Goal: Task Accomplishment & Management: Complete application form

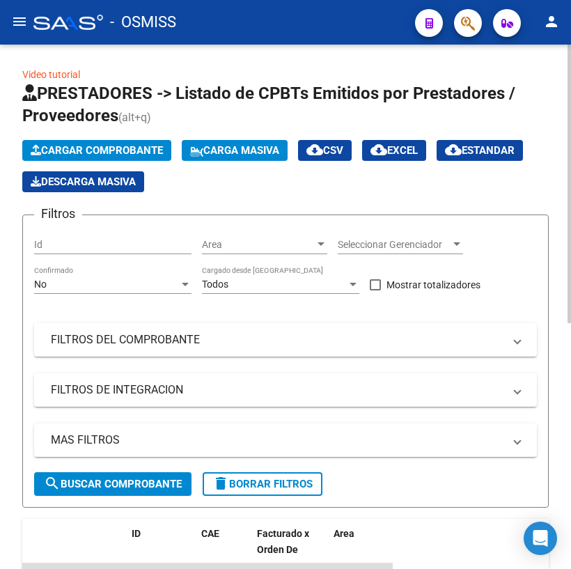
click at [136, 148] on span "Cargar Comprobante" at bounding box center [97, 150] width 132 height 13
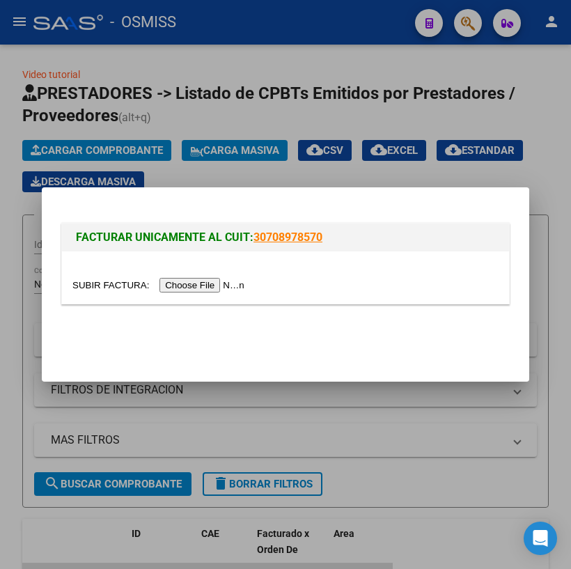
click at [137, 282] on input "file" at bounding box center [160, 285] width 176 height 15
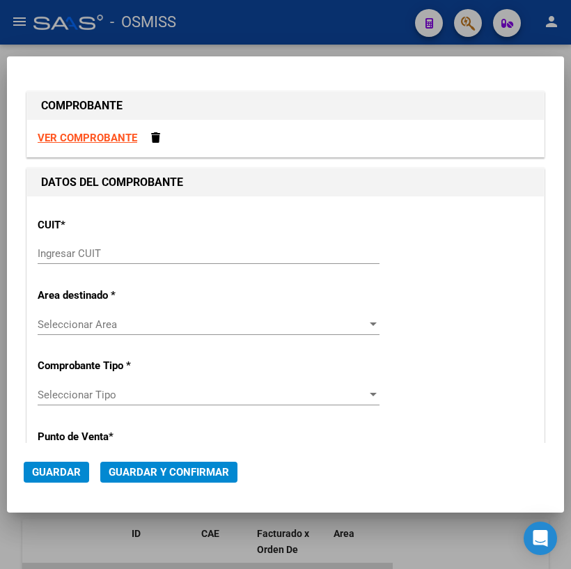
click at [242, 241] on div "CUIT * Ingresar CUIT" at bounding box center [286, 242] width 496 height 70
click at [228, 249] on input "Ingresar CUIT" at bounding box center [209, 253] width 342 height 13
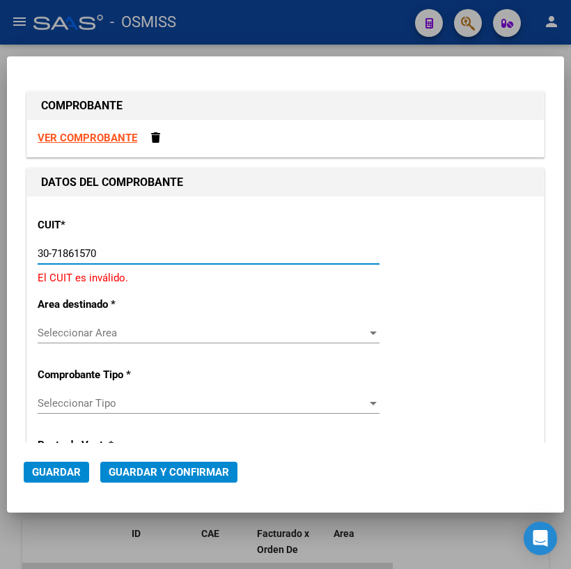
type input "30-71861570-0"
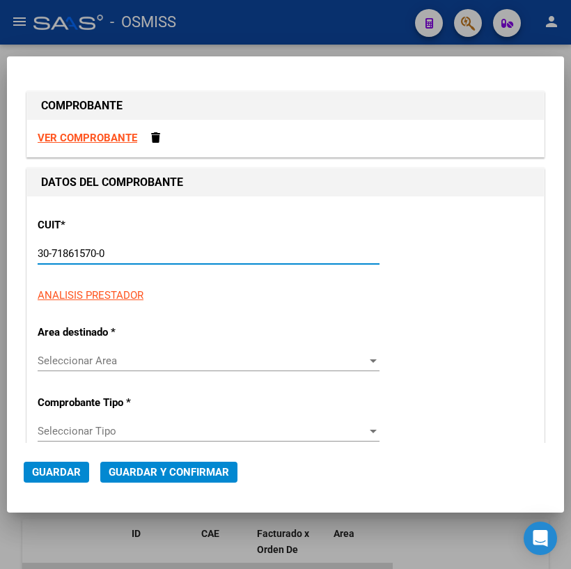
type input "6"
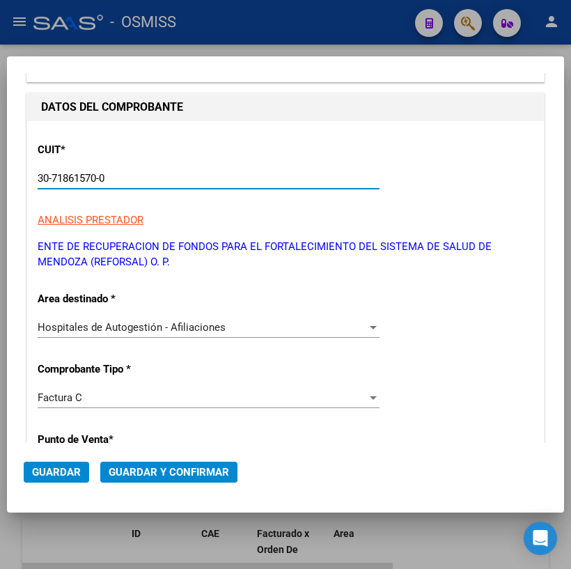
scroll to position [190, 0]
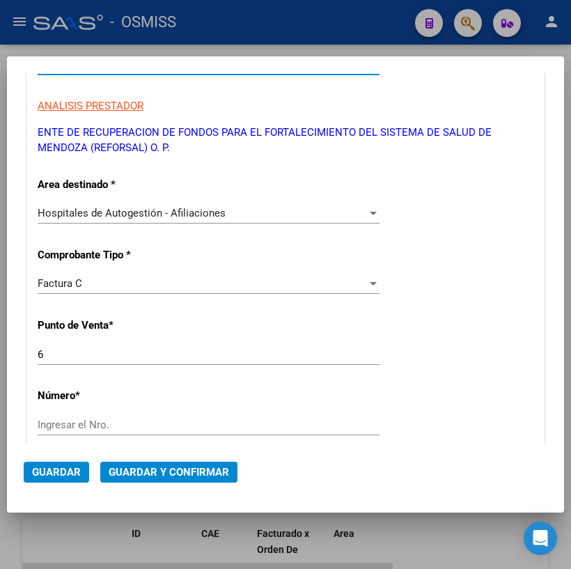
type input "30-71861570-0"
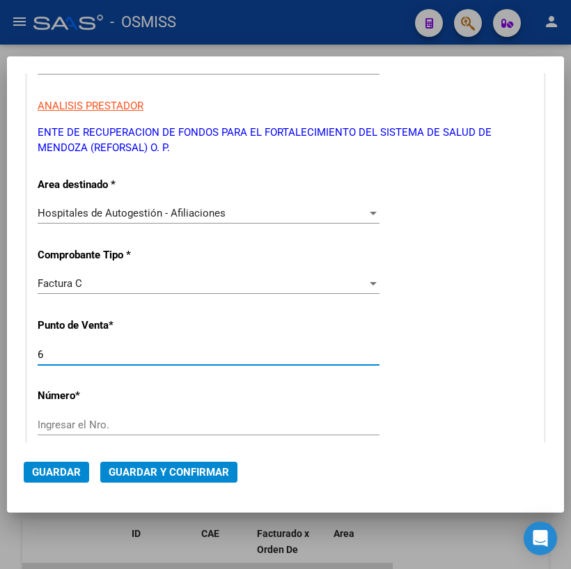
drag, startPoint x: 52, startPoint y: 357, endPoint x: 18, endPoint y: 355, distance: 33.5
click at [18, 355] on mat-dialog-content "COMPROBANTE VER COMPROBANTE DATOS DEL COMPROBANTE CUIT * 30-71861570-0 Ingresar…" at bounding box center [285, 258] width 557 height 370
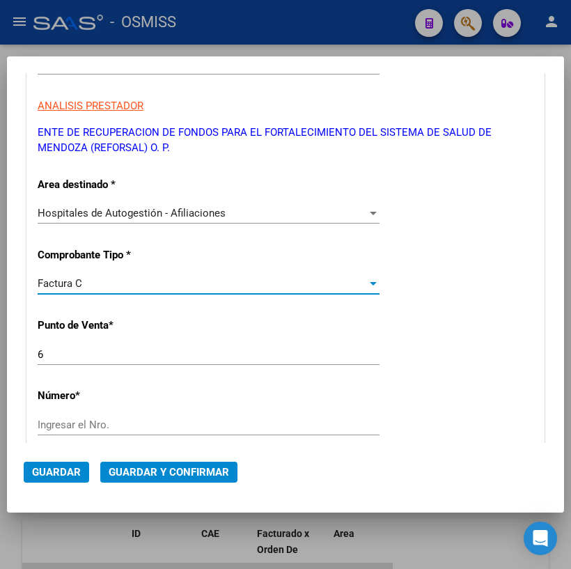
click at [121, 282] on div "Factura C" at bounding box center [203, 283] width 330 height 13
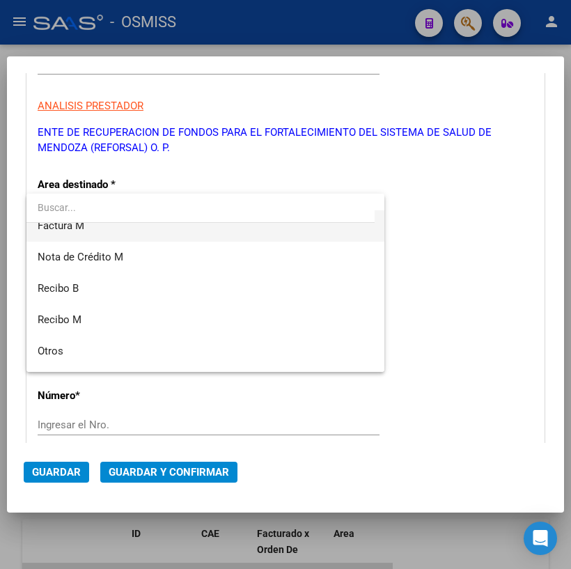
scroll to position [253, 0]
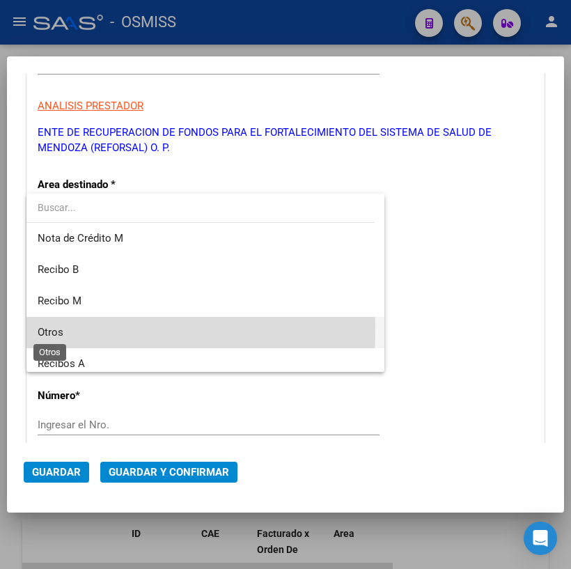
click at [57, 332] on span "Otros" at bounding box center [51, 332] width 26 height 13
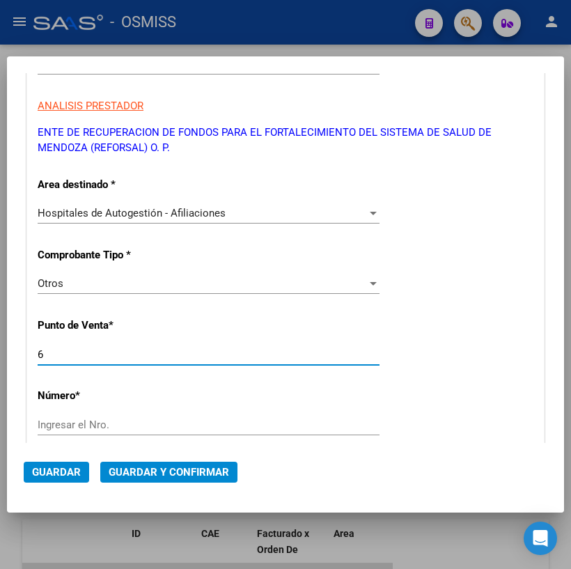
drag, startPoint x: 72, startPoint y: 353, endPoint x: -7, endPoint y: 354, distance: 78.7
click at [0, 354] on html "menu - OSMISS person Firma Express Reportes Ingresos Percibidos Análisis de tod…" at bounding box center [285, 284] width 571 height 569
type input "0"
click at [62, 417] on div "Ingresar el Nro." at bounding box center [209, 425] width 342 height 21
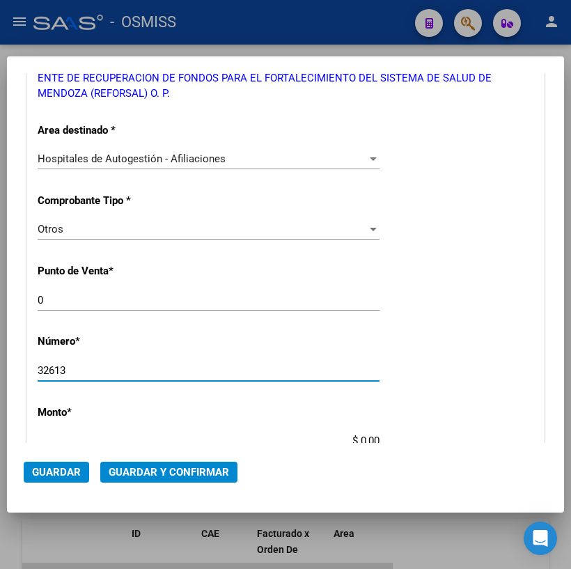
scroll to position [316, 0]
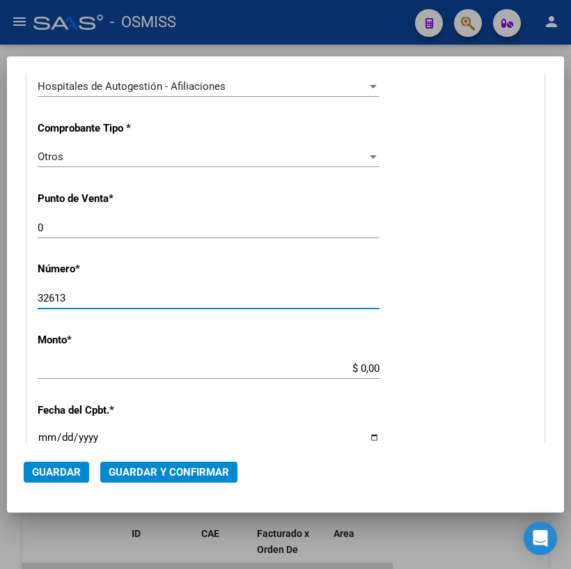
type input "32613"
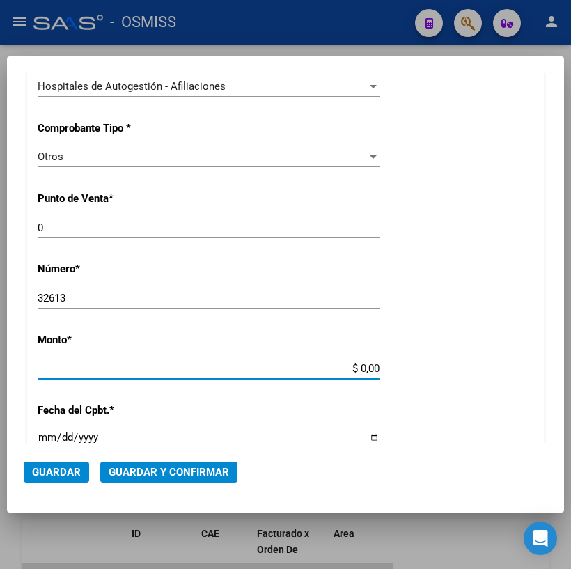
drag, startPoint x: 354, startPoint y: 364, endPoint x: 403, endPoint y: 364, distance: 49.5
click at [403, 364] on div "CUIT * 30-71861570-0 Ingresar CUIT ANALISIS PRESTADOR ENTE DE RECUPERACION DE F…" at bounding box center [285, 381] width 517 height 1003
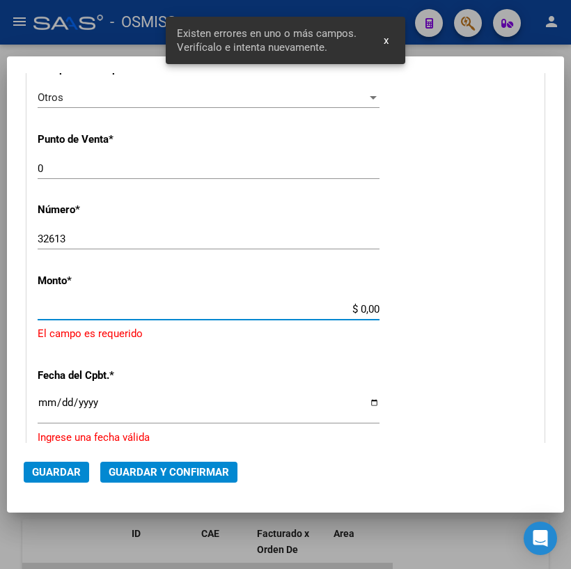
scroll to position [420, 0]
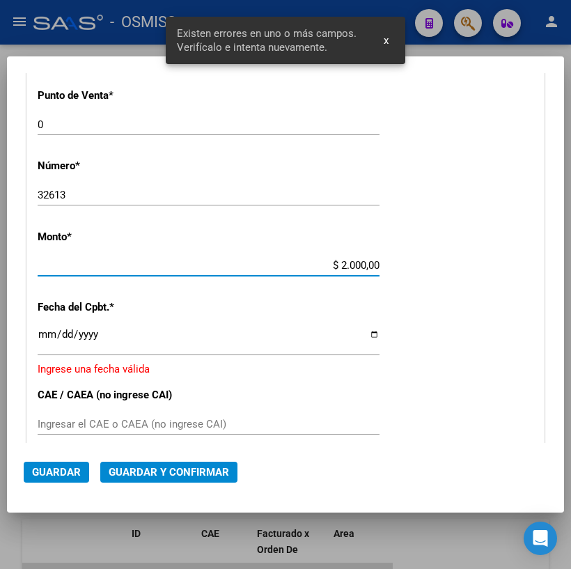
type input "$ 20.000,00"
click at [34, 338] on div "CUIT * 30-71861570-0 Ingresar CUIT ANALISIS PRESTADOR ENTE DE RECUPERACION DE F…" at bounding box center [285, 283] width 517 height 1013
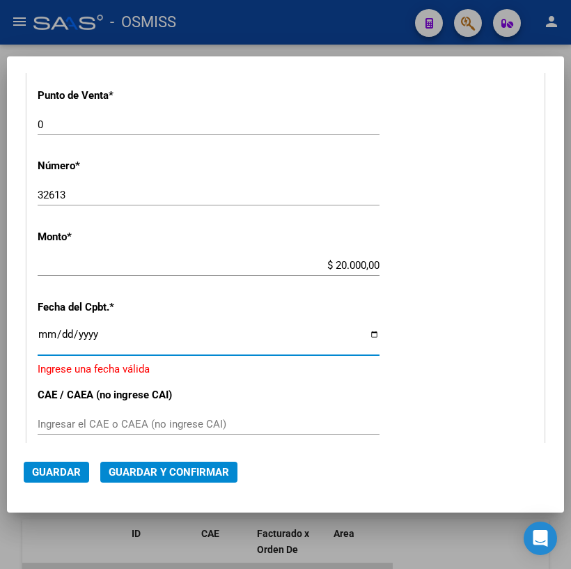
click at [43, 332] on input "Ingresar la fecha" at bounding box center [209, 340] width 342 height 22
click at [368, 332] on input "Ingresar la fecha" at bounding box center [209, 340] width 342 height 22
type input "[DATE]"
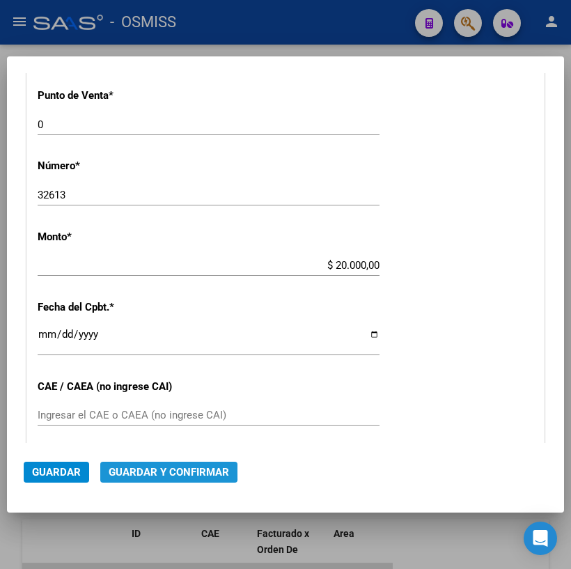
click at [155, 470] on span "Guardar y Confirmar" at bounding box center [169, 472] width 121 height 13
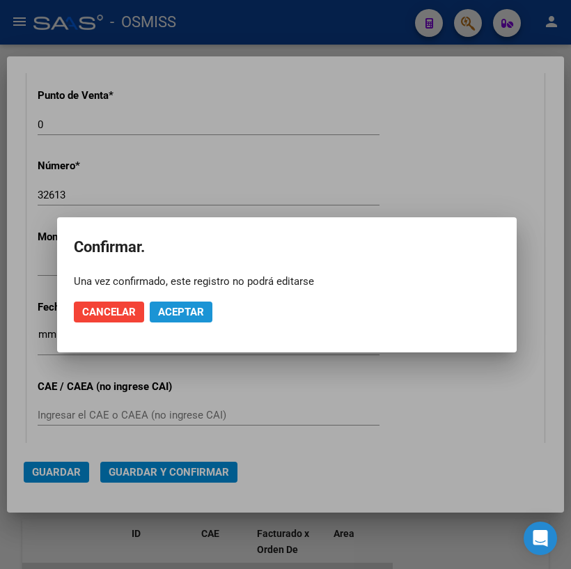
click at [178, 311] on span "Aceptar" at bounding box center [181, 312] width 46 height 13
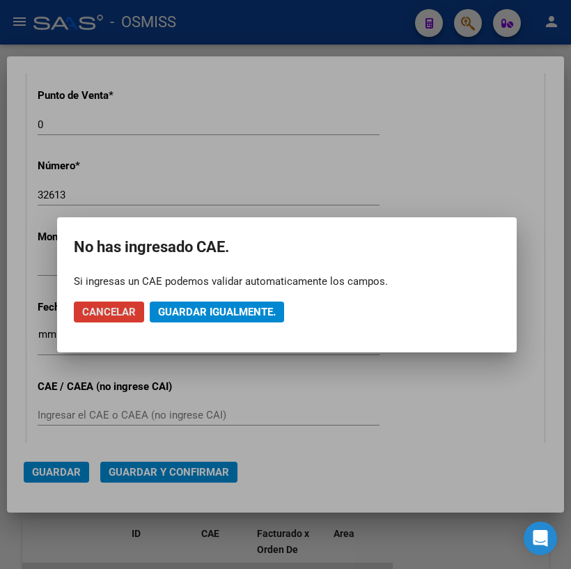
click at [185, 306] on span "Guardar igualmente." at bounding box center [217, 312] width 118 height 13
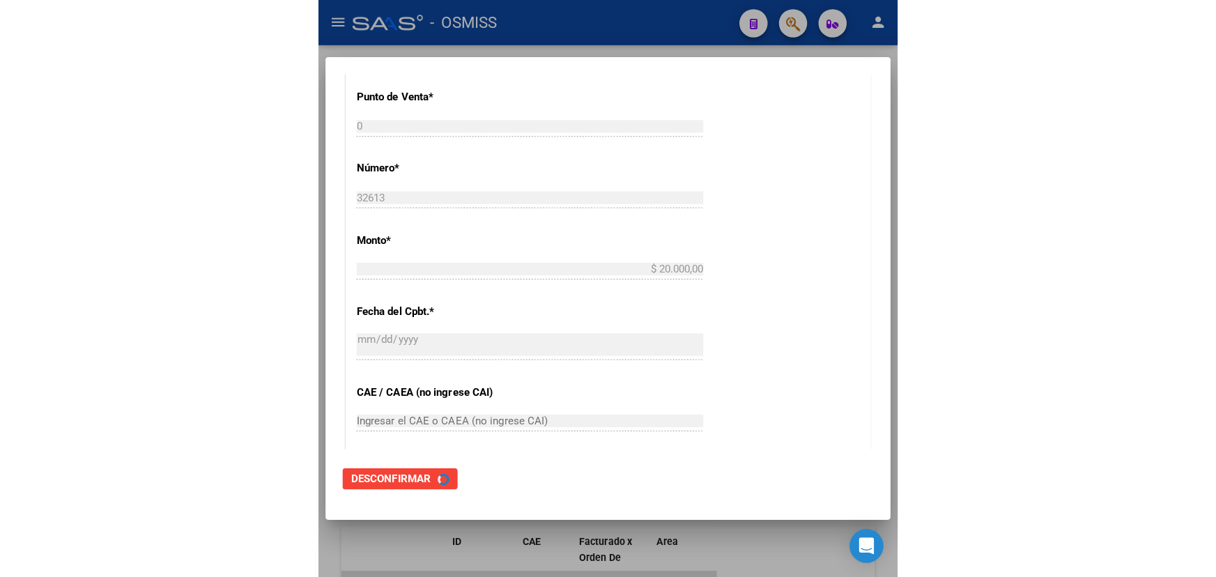
scroll to position [0, 0]
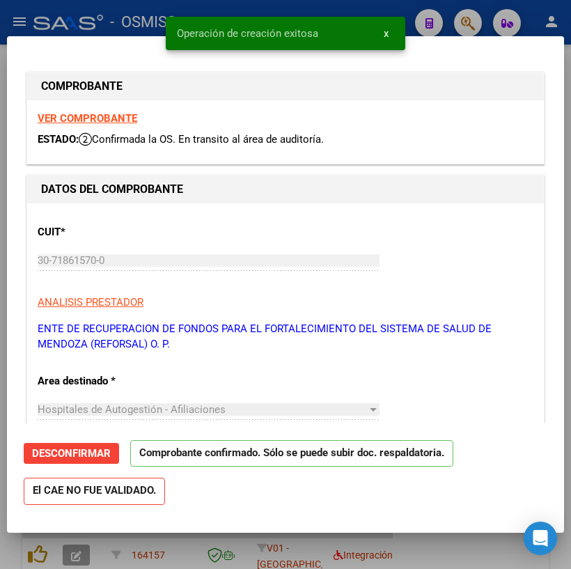
type input "[DATE]"
click at [421, 548] on div at bounding box center [285, 284] width 571 height 569
type input "$ 0,00"
